Goal: Navigation & Orientation: Find specific page/section

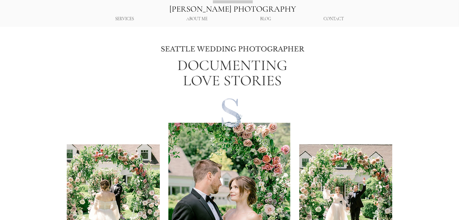
scroll to position [133, 0]
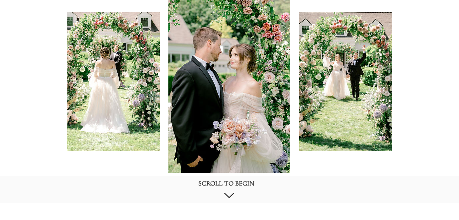
click at [228, 202] on div "main content" at bounding box center [229, 189] width 459 height 27
click at [228, 189] on div "main content" at bounding box center [229, 189] width 459 height 27
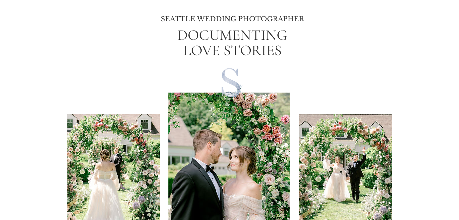
scroll to position [0, 0]
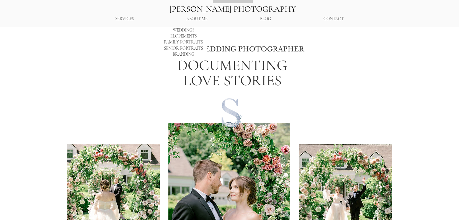
click at [125, 19] on p "SERVICES" at bounding box center [124, 19] width 25 height 12
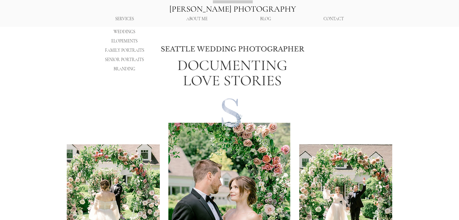
click at [121, 32] on p "WEDDINGS" at bounding box center [125, 31] width 26 height 9
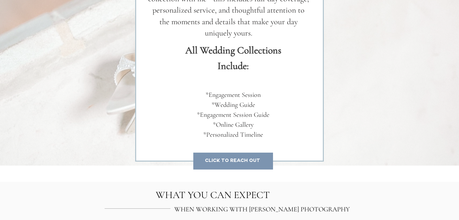
scroll to position [1230, 0]
